Goal: Task Accomplishment & Management: Manage account settings

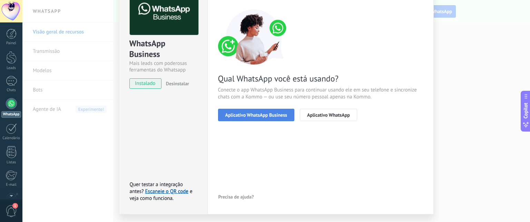
click at [277, 113] on span "Aplicativo WhatsApp Business" at bounding box center [256, 115] width 62 height 5
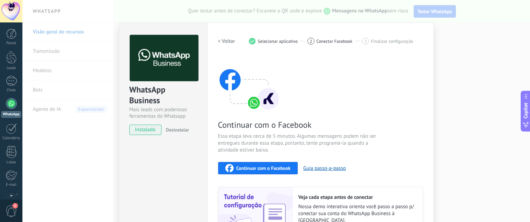
click at [220, 40] on h2 "< Voltar" at bounding box center [226, 41] width 17 height 7
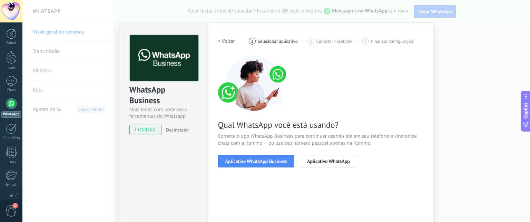
click at [220, 40] on h2 "< Voltar" at bounding box center [226, 41] width 17 height 7
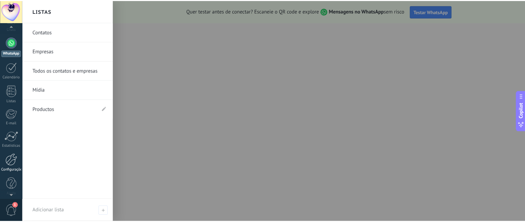
scroll to position [65, 0]
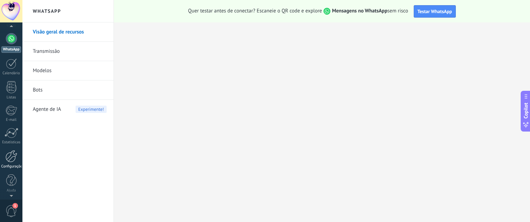
click at [8, 162] on link "Configurações" at bounding box center [11, 159] width 22 height 19
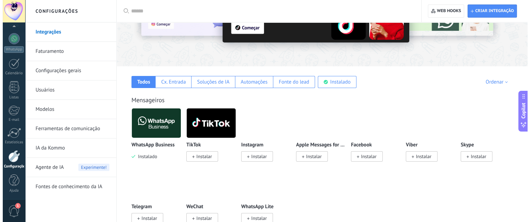
scroll to position [69, 0]
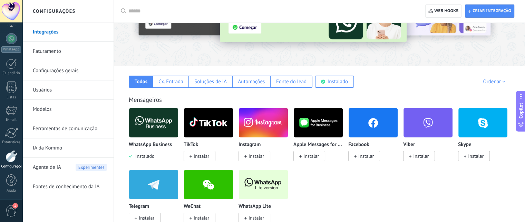
click at [264, 184] on img at bounding box center [263, 184] width 49 height 33
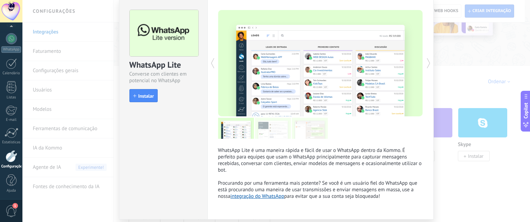
scroll to position [0, 0]
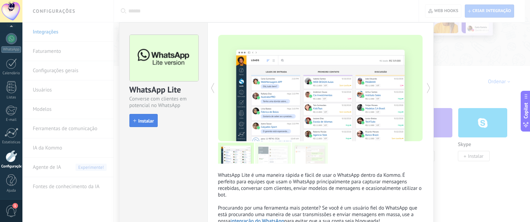
click at [152, 117] on button "Instalar" at bounding box center [143, 120] width 28 height 13
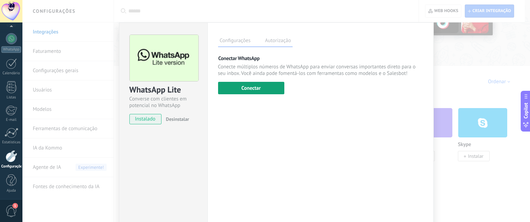
click at [259, 85] on button "Conectar" at bounding box center [251, 88] width 66 height 12
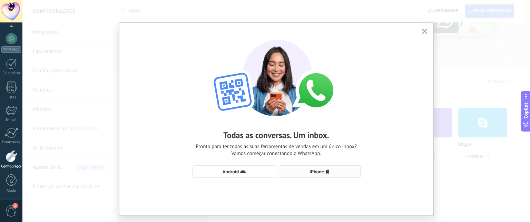
click at [326, 169] on icon "button" at bounding box center [328, 172] width 4 height 6
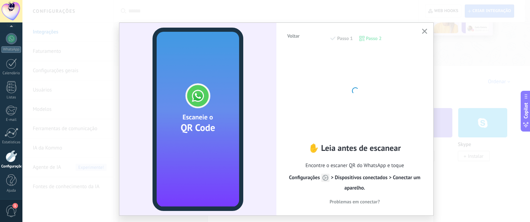
scroll to position [16, 0]
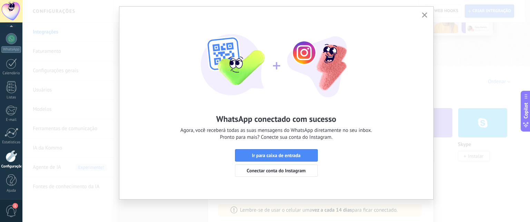
click at [424, 12] on button "button" at bounding box center [425, 15] width 9 height 9
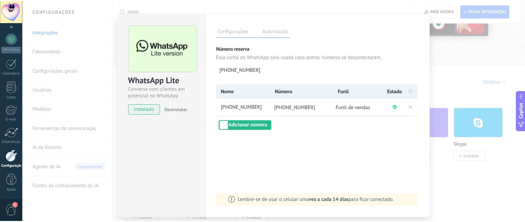
scroll to position [0, 0]
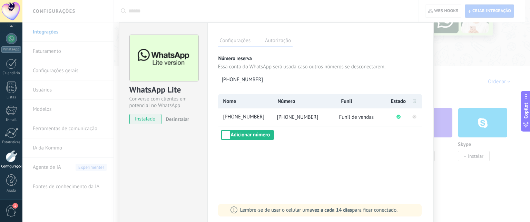
click at [7, 160] on div at bounding box center [12, 156] width 12 height 12
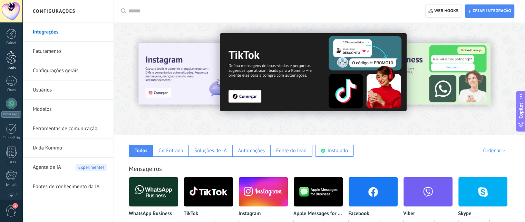
click at [7, 59] on div at bounding box center [11, 57] width 10 height 13
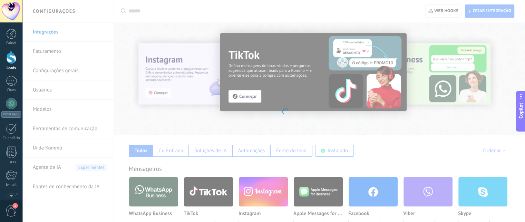
click at [10, 60] on div at bounding box center [11, 57] width 10 height 13
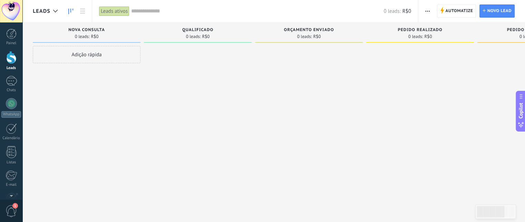
click at [144, 8] on input "text" at bounding box center [257, 11] width 252 height 7
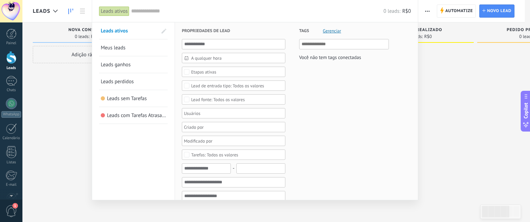
click at [209, 73] on div "Etapas ativas" at bounding box center [203, 71] width 25 height 5
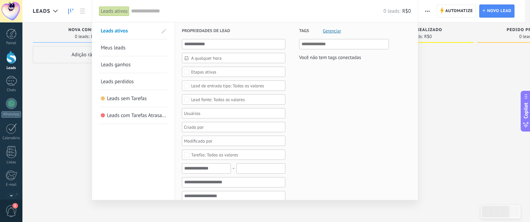
click at [67, 103] on div at bounding box center [265, 111] width 530 height 222
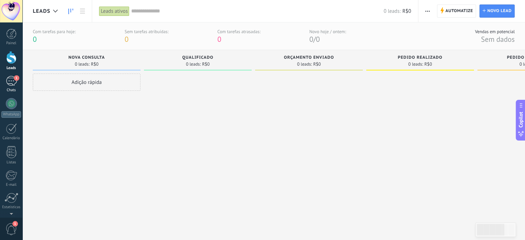
click at [15, 84] on div "1" at bounding box center [11, 81] width 11 height 10
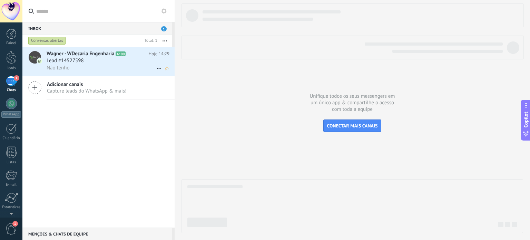
click at [75, 70] on div "Não tenho" at bounding box center [108, 67] width 123 height 7
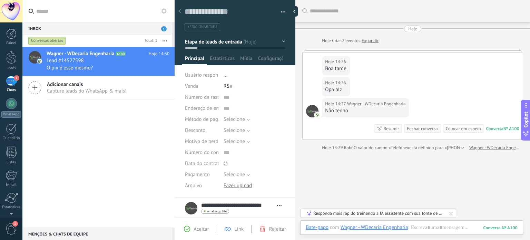
drag, startPoint x: 296, startPoint y: 11, endPoint x: 300, endPoint y: 19, distance: 9.4
click at [296, 11] on div at bounding box center [294, 11] width 7 height 10
